Goal: Find specific page/section: Find specific page/section

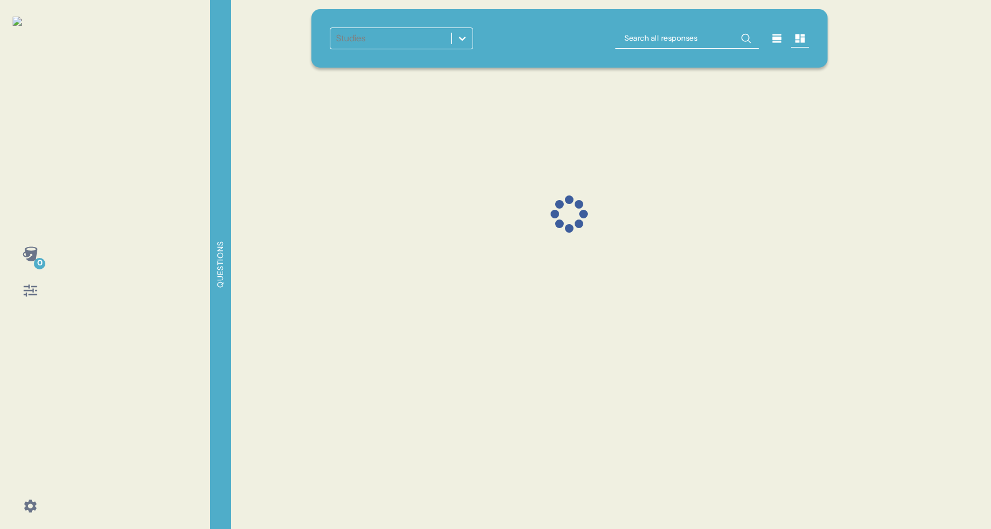
click at [778, 41] on icon at bounding box center [776, 38] width 9 height 9
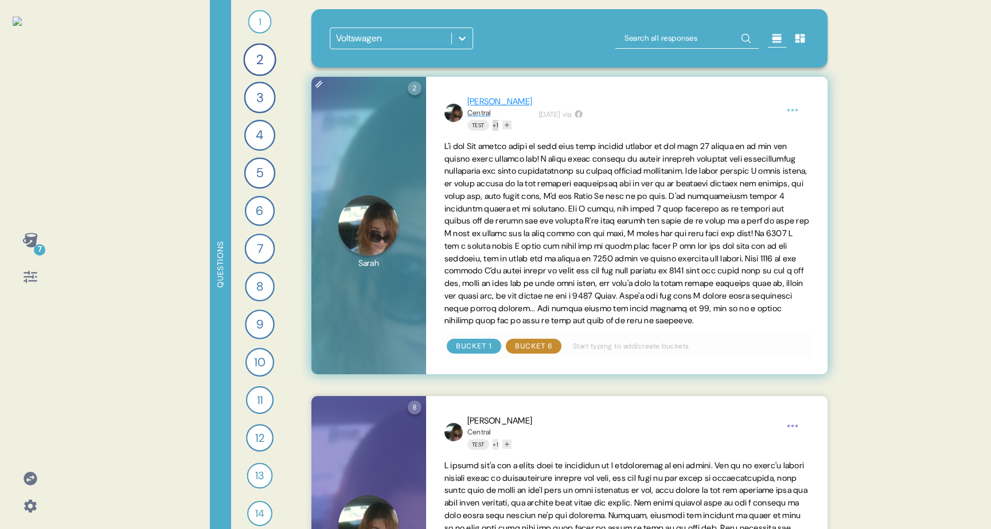
click at [498, 127] on button "+ 1" at bounding box center [495, 125] width 6 height 11
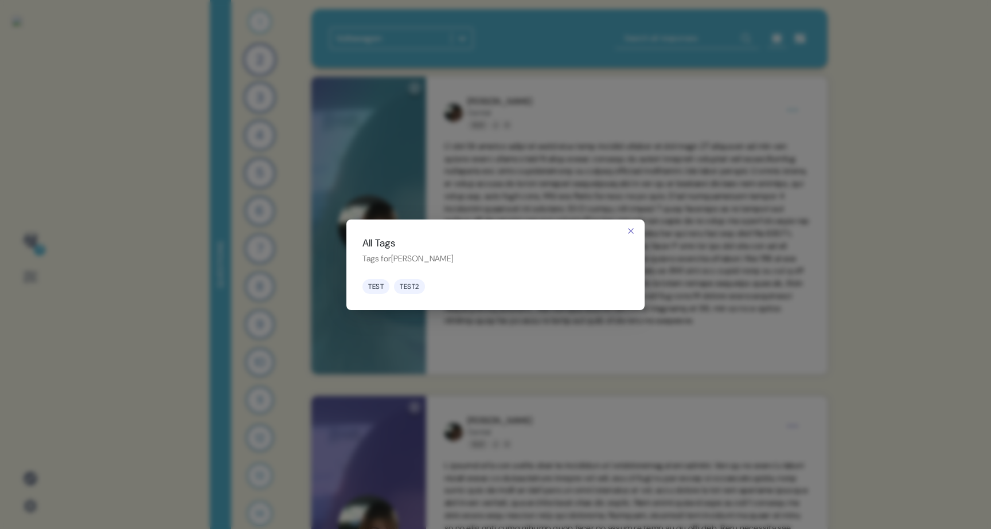
click at [524, 152] on html "7 Questions 1 Who do you think is making the most exciting cars today? 37 Respo…" at bounding box center [495, 264] width 991 height 529
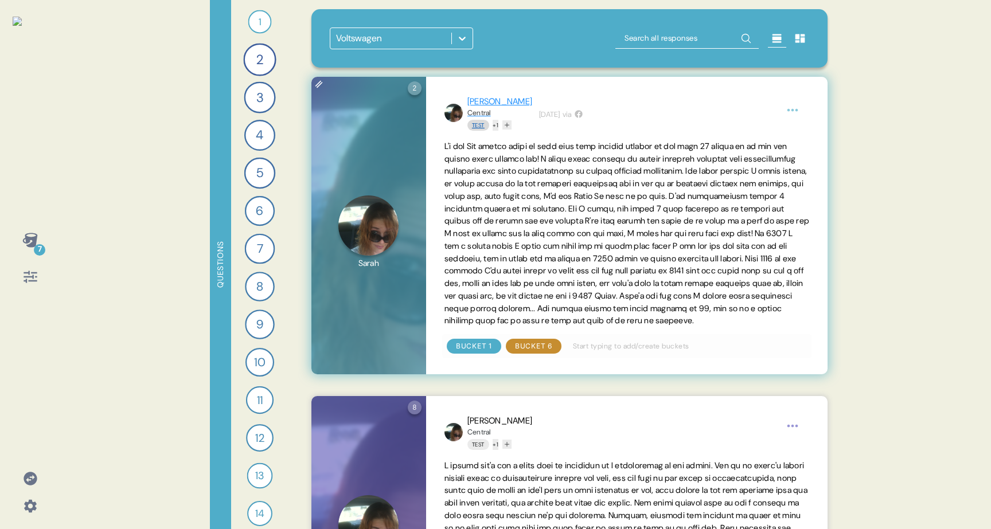
click at [478, 125] on link "Test" at bounding box center [478, 125] width 22 height 11
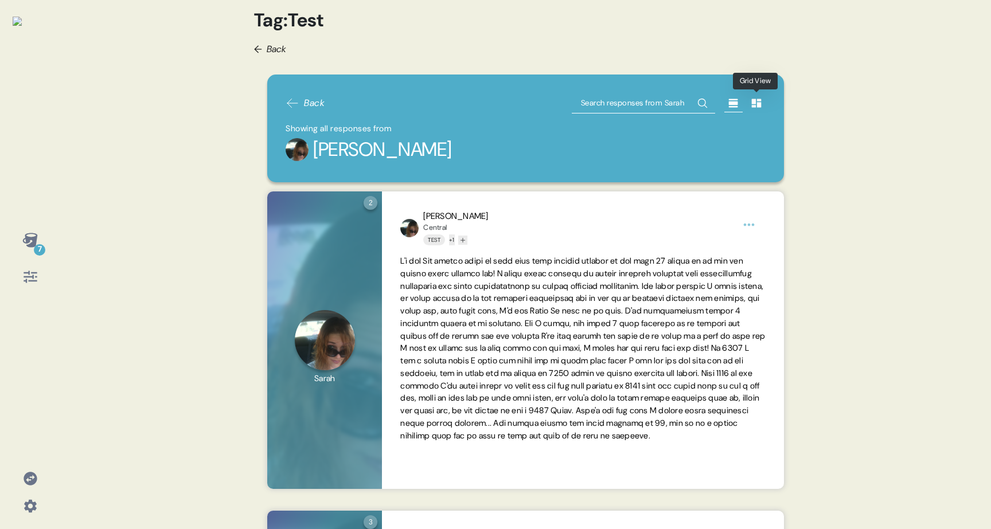
click at [757, 104] on icon at bounding box center [756, 103] width 10 height 9
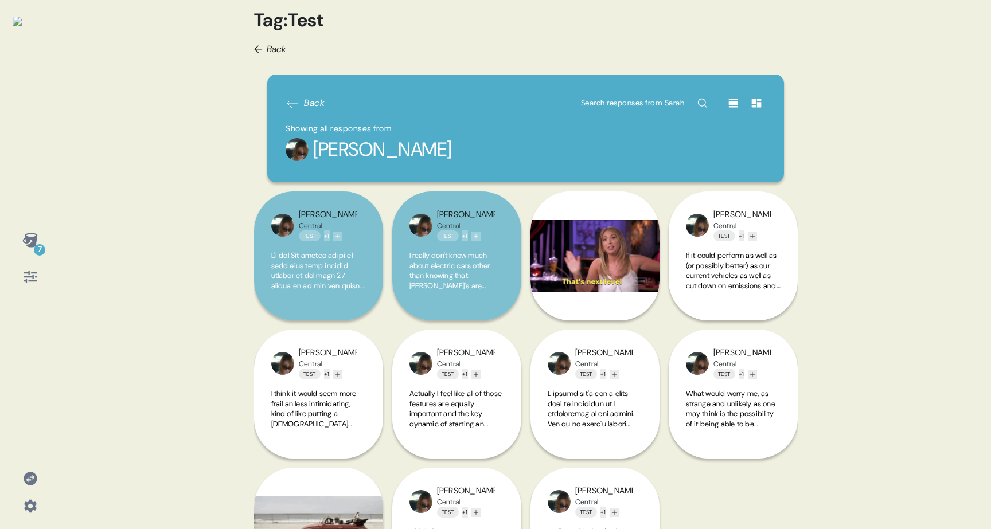
click at [733, 108] on icon at bounding box center [732, 102] width 11 height 11
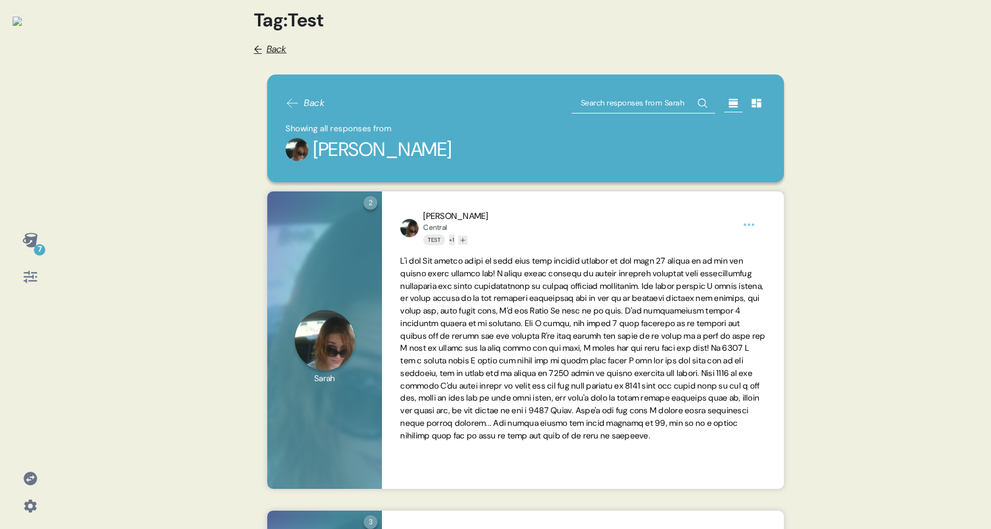
click at [260, 53] on span "←" at bounding box center [258, 49] width 8 height 10
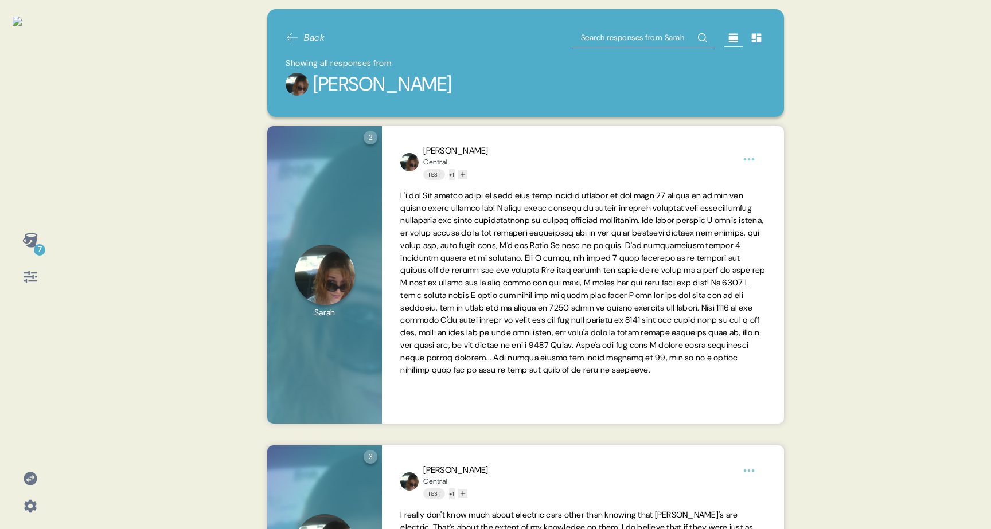
click at [302, 38] on span "Back" at bounding box center [304, 38] width 39 height 14
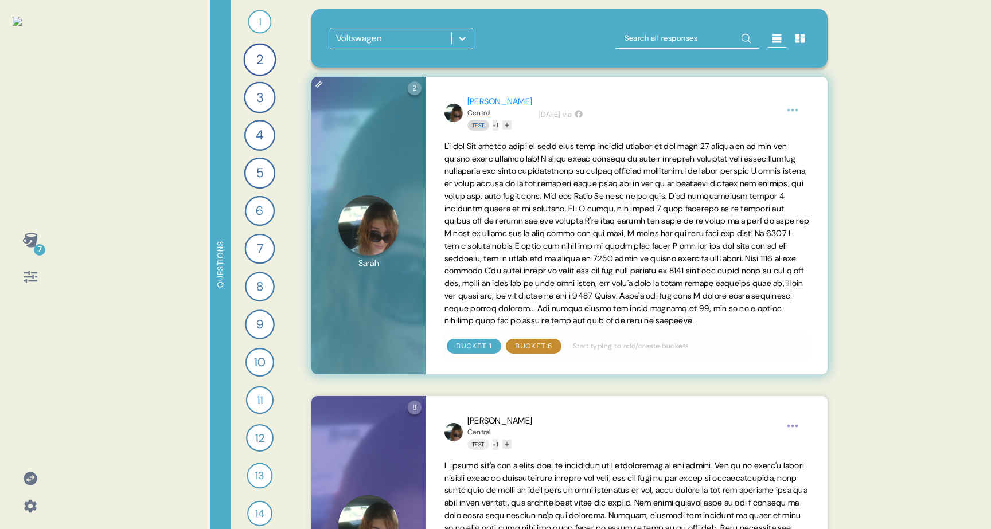
click at [479, 123] on link "Test" at bounding box center [478, 125] width 22 height 11
